Goal: Task Accomplishment & Management: Manage account settings

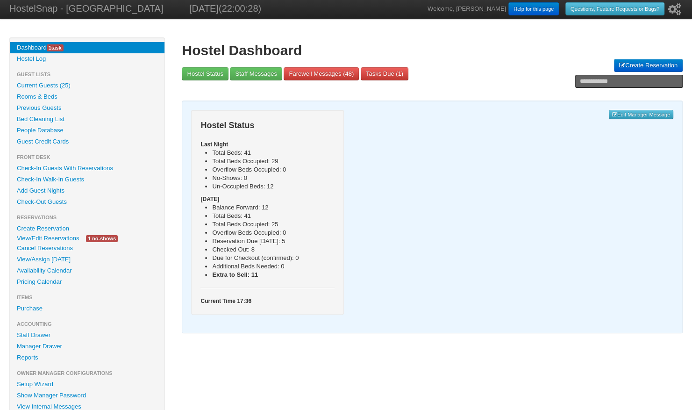
click at [38, 239] on link "View/Edit Reservations" at bounding box center [48, 238] width 76 height 10
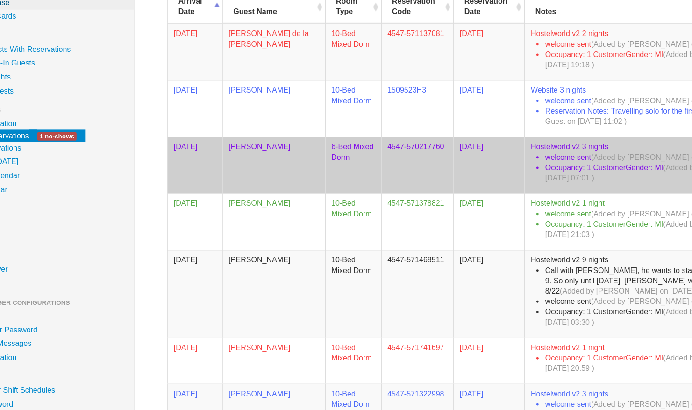
scroll to position [70, 0]
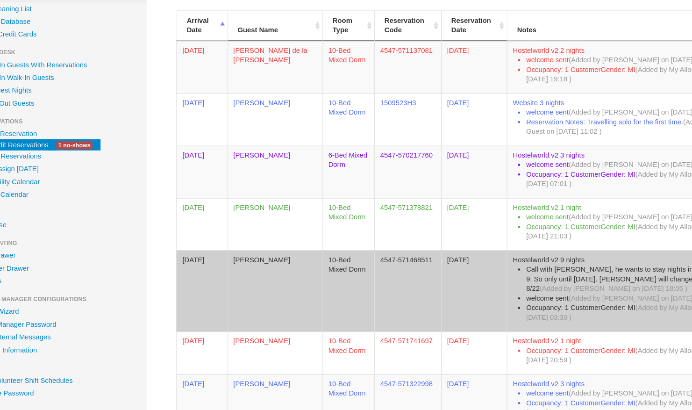
click at [249, 259] on td "Edgar MANEL" at bounding box center [277, 286] width 83 height 71
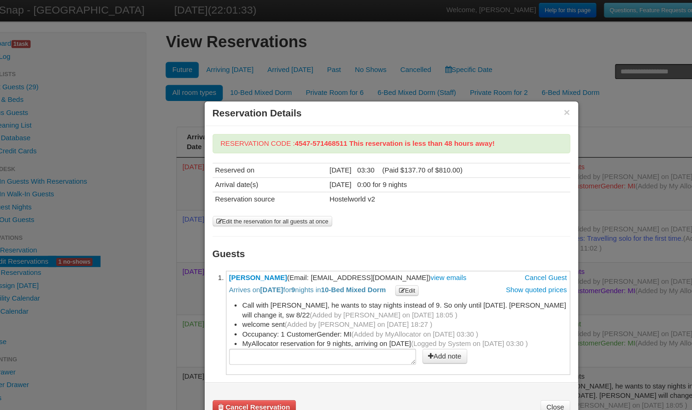
click at [403, 254] on button "Edit" at bounding box center [393, 254] width 21 height 9
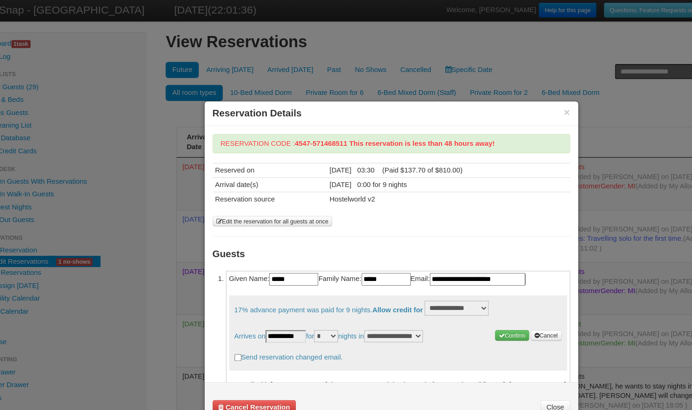
click at [289, 292] on input "**********" at bounding box center [287, 294] width 36 height 11
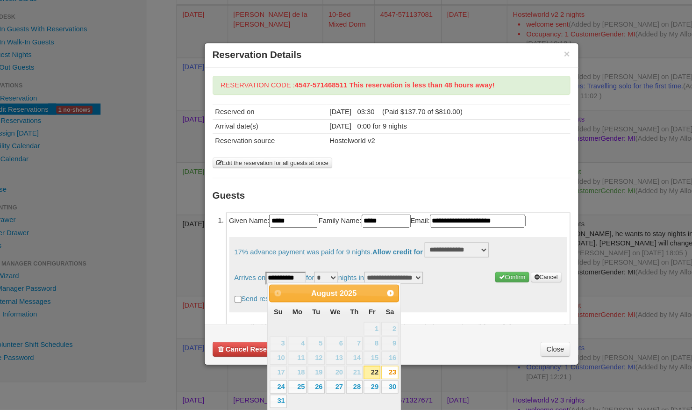
scroll to position [83, 0]
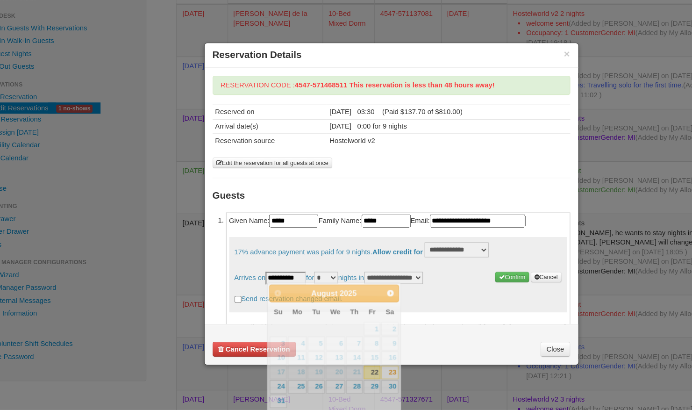
click at [326, 293] on select "* * * * * * * * * ** ** ** ** **" at bounding box center [322, 294] width 21 height 11
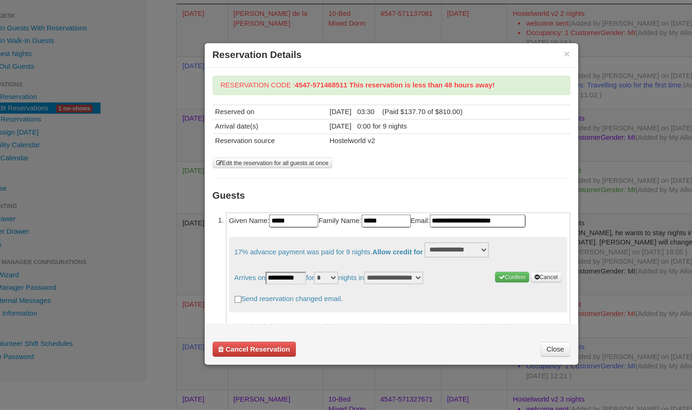
select select "*"
click at [316, 289] on select "* * * * * * * * * ** ** ** ** **" at bounding box center [322, 294] width 21 height 11
click at [505, 291] on button "Cancel" at bounding box center [514, 293] width 27 height 9
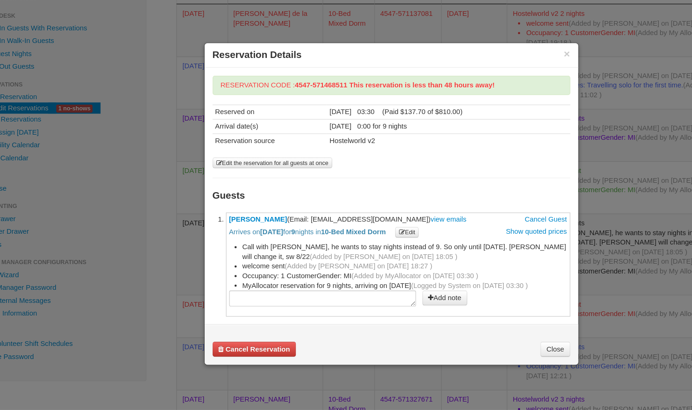
click at [521, 357] on link "Close" at bounding box center [523, 356] width 26 height 13
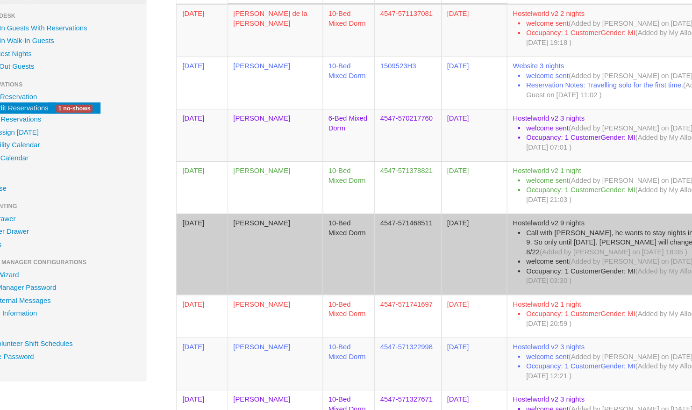
click at [264, 243] on td "Edgar MANEL" at bounding box center [277, 273] width 83 height 71
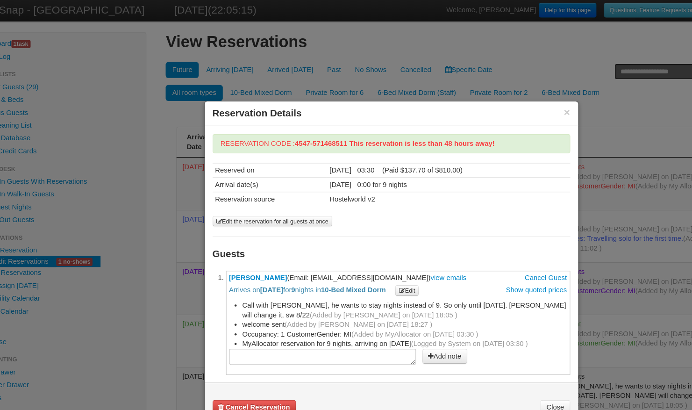
drag, startPoint x: 372, startPoint y: 241, endPoint x: 301, endPoint y: 242, distance: 70.6
click at [301, 242] on span "Edgar MANEL (Email: maneledgar69@gmail.com) view emails Cancel Guest Arrives on…" at bounding box center [385, 249] width 296 height 20
copy span "maneledgar69@gmail.com"
click at [301, 242] on span "Edgar MANEL (Email: maneledgar69@gmail.com) view emails Cancel Guest Arrives on…" at bounding box center [385, 249] width 296 height 20
drag, startPoint x: 299, startPoint y: 241, endPoint x: 372, endPoint y: 238, distance: 72.9
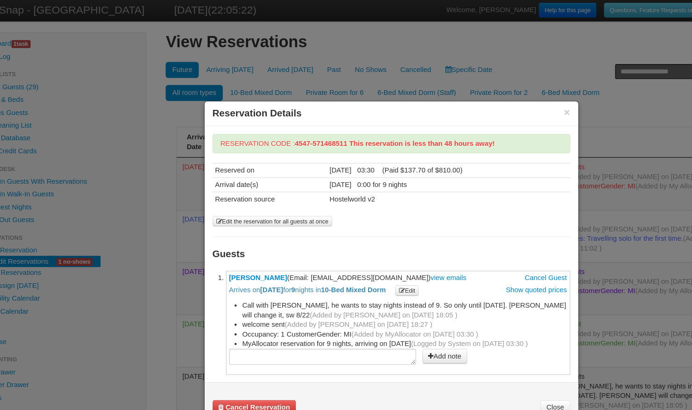
click at [372, 239] on span "Edgar MANEL (Email: maneledgar69@gmail.com) view emails Cancel Guest Arrives on…" at bounding box center [385, 249] width 296 height 20
copy span "maneledgar69@gmail.com"
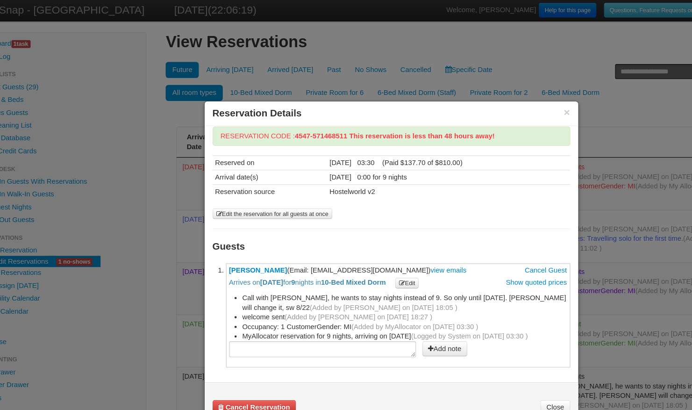
click at [487, 193] on div "**********" at bounding box center [379, 216] width 313 height 211
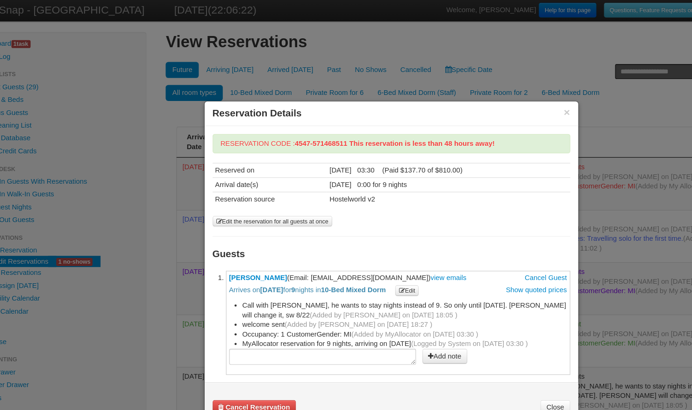
scroll to position [0, 0]
click at [265, 240] on link "Edgar MANEL" at bounding box center [262, 242] width 51 height 7
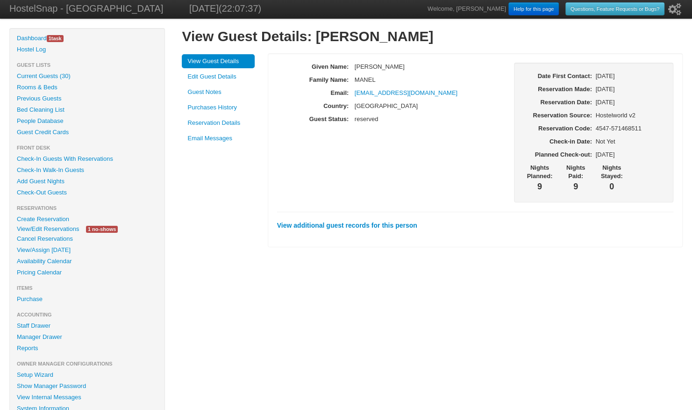
click at [200, 107] on link "Purchases History" at bounding box center [218, 107] width 73 height 14
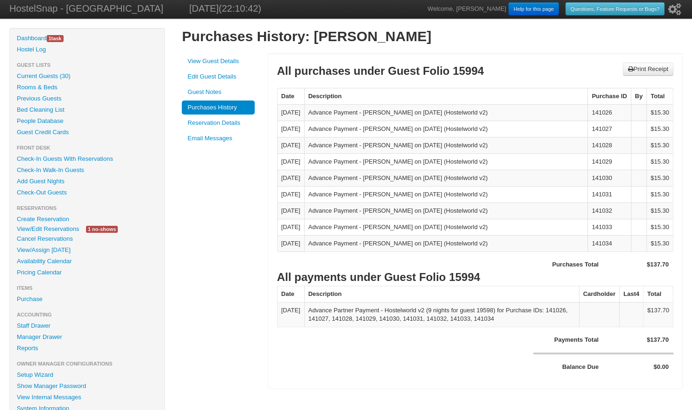
click at [234, 61] on link "View Guest Details" at bounding box center [218, 61] width 73 height 14
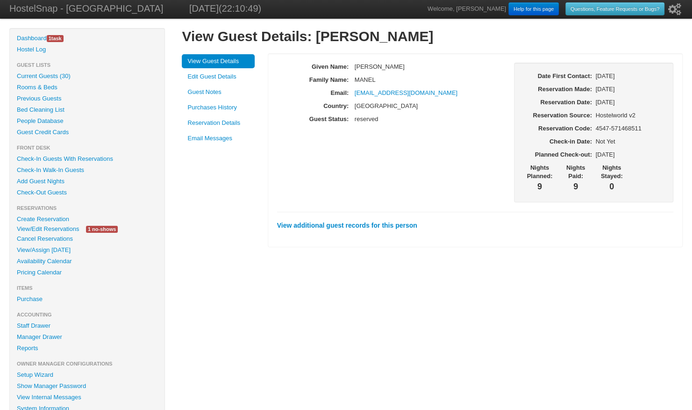
click at [223, 124] on link "Reservation Details" at bounding box center [218, 123] width 73 height 14
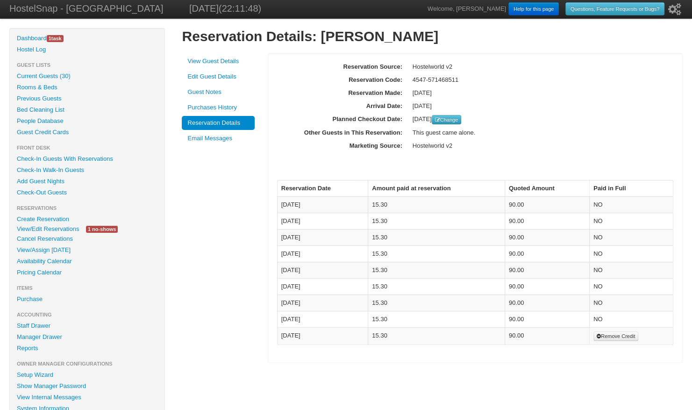
click at [219, 77] on link "Edit Guest Details" at bounding box center [218, 77] width 73 height 14
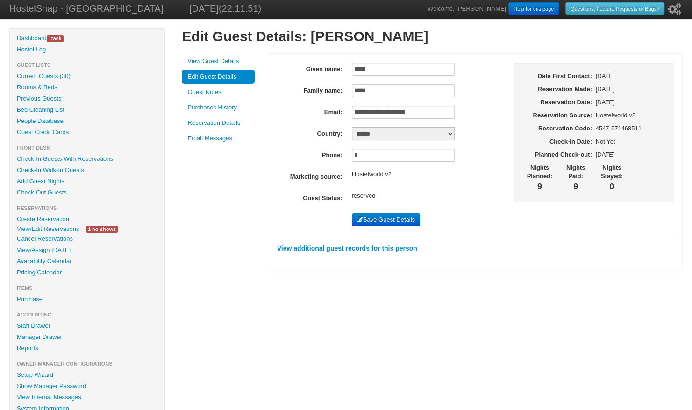
click at [61, 225] on link "View/Edit Reservations" at bounding box center [48, 229] width 76 height 10
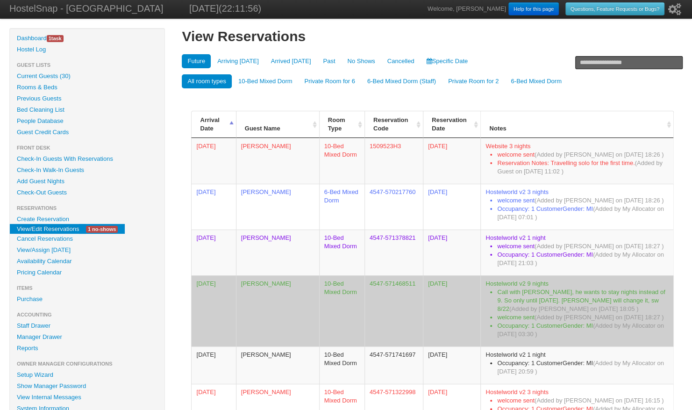
click at [272, 281] on td "Edgar MANEL" at bounding box center [277, 310] width 83 height 71
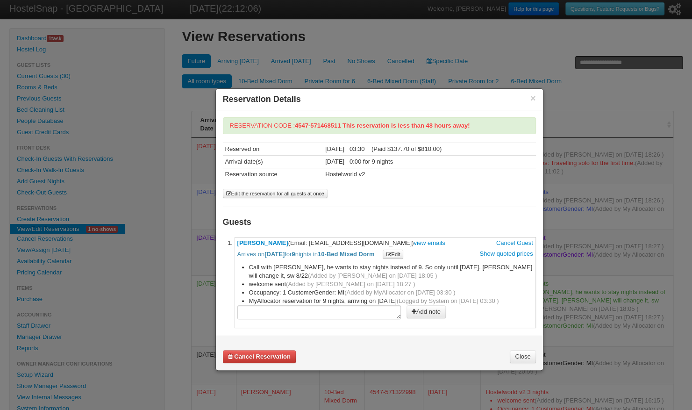
click at [391, 252] on icon "button" at bounding box center [388, 254] width 5 height 5
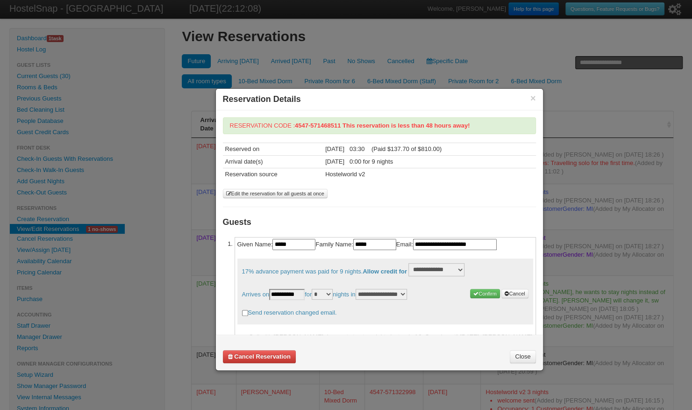
click at [333, 293] on select "* * * * * * * * * ** ** ** ** **" at bounding box center [322, 294] width 21 height 11
select select "*"
click at [316, 289] on select "* * * * * * * * * ** ** ** ** **" at bounding box center [322, 294] width 21 height 11
click at [438, 270] on select "**********" at bounding box center [436, 269] width 56 height 13
select select "*"
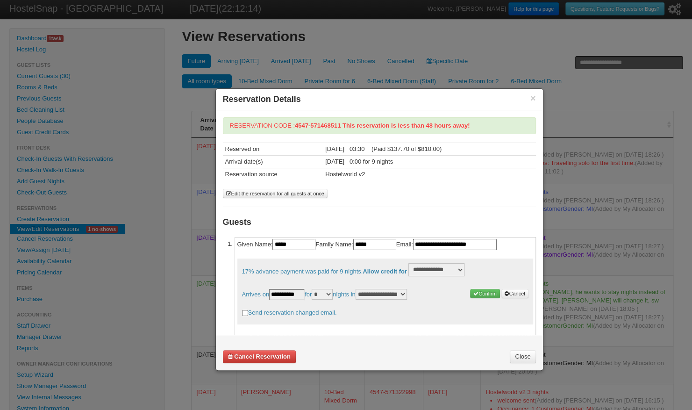
click at [413, 263] on select "**********" at bounding box center [436, 269] width 56 height 13
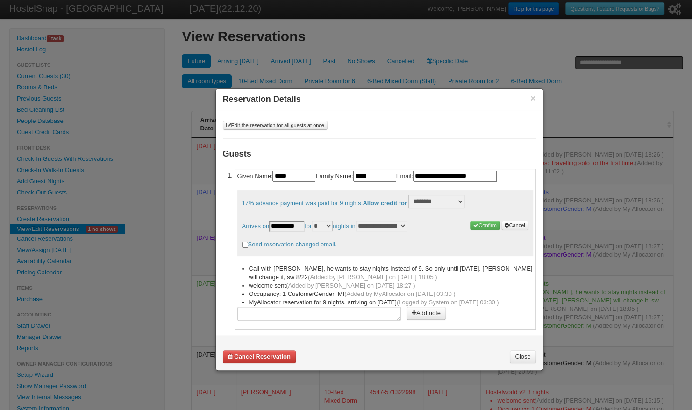
scroll to position [32, 0]
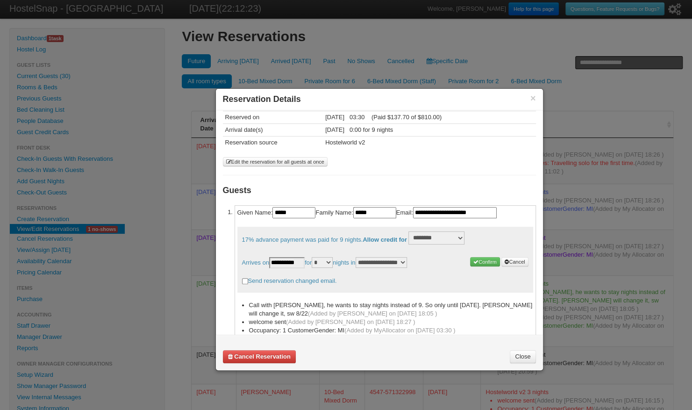
click at [470, 257] on button "Confirm" at bounding box center [485, 261] width 30 height 9
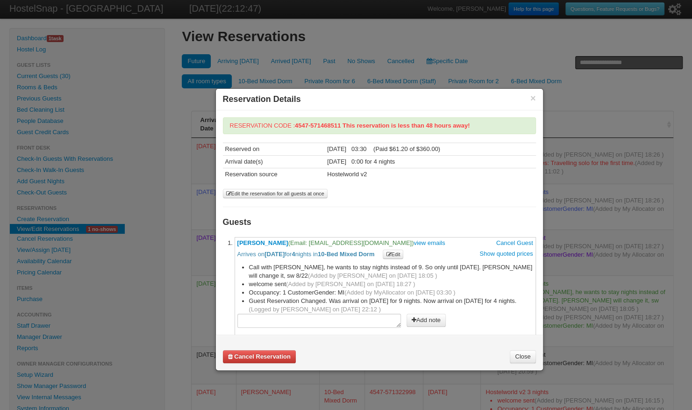
scroll to position [1, 0]
click at [531, 98] on button "×" at bounding box center [533, 98] width 6 height 8
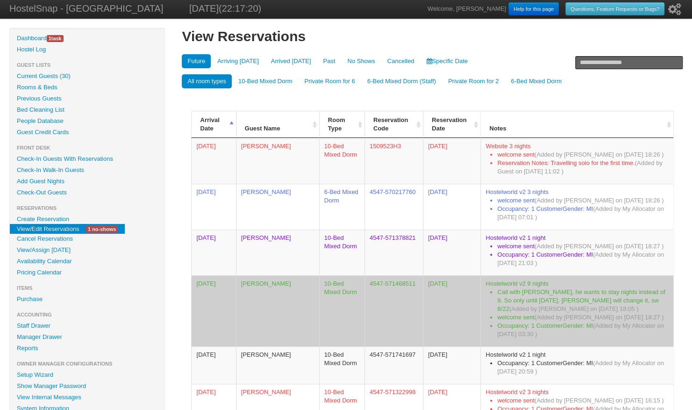
click at [273, 285] on td "Edgar MANEL" at bounding box center [277, 310] width 83 height 71
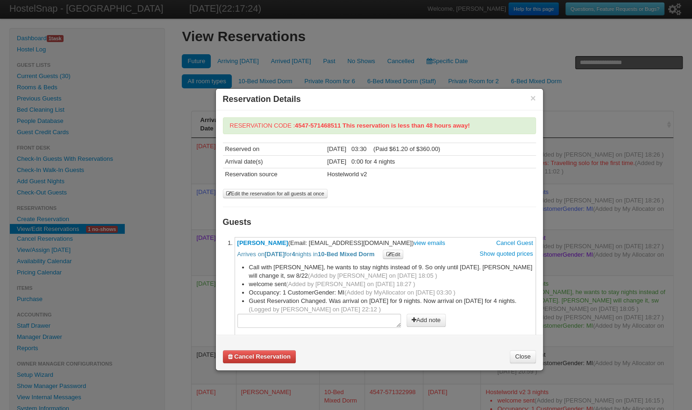
click at [264, 317] on textarea at bounding box center [319, 321] width 164 height 14
type textarea "**********"
click at [421, 314] on button "Add note" at bounding box center [425, 320] width 39 height 13
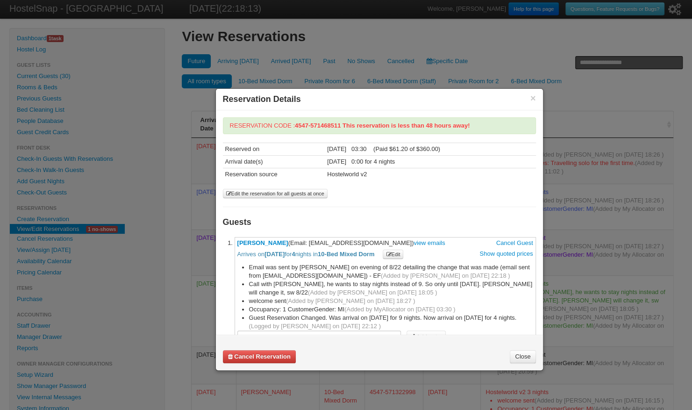
click at [534, 96] on button "×" at bounding box center [533, 98] width 6 height 8
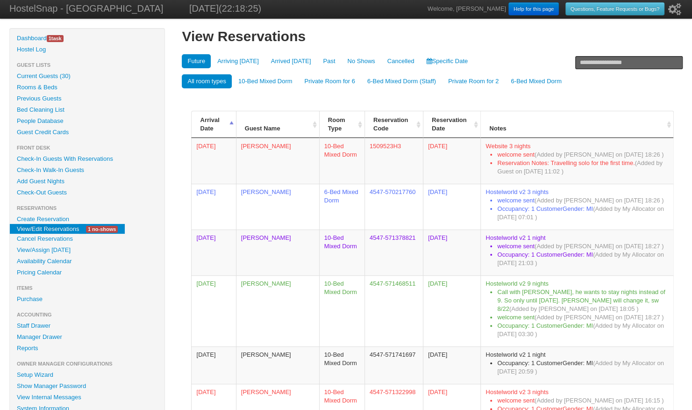
click at [40, 259] on link "Availability Calendar" at bounding box center [87, 261] width 155 height 11
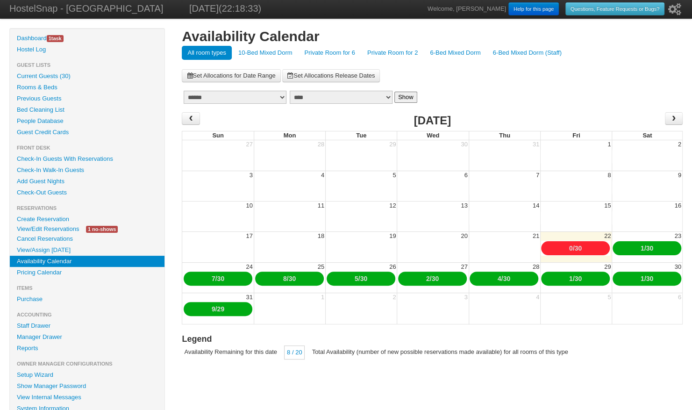
click at [33, 290] on li "Items" at bounding box center [87, 287] width 155 height 11
click at [34, 274] on link "Pricing Calendar" at bounding box center [87, 272] width 155 height 11
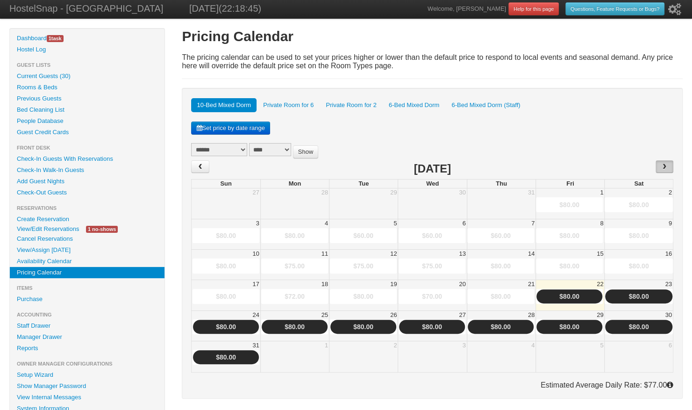
click at [664, 164] on span "›" at bounding box center [664, 166] width 7 height 14
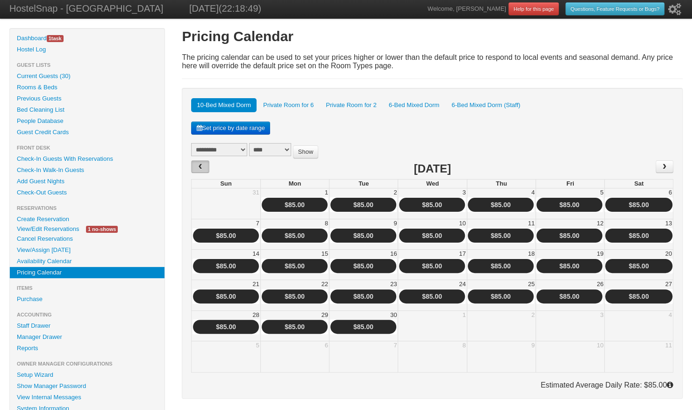
click at [201, 163] on span "‹" at bounding box center [200, 166] width 7 height 14
